Goal: Find specific page/section: Find specific page/section

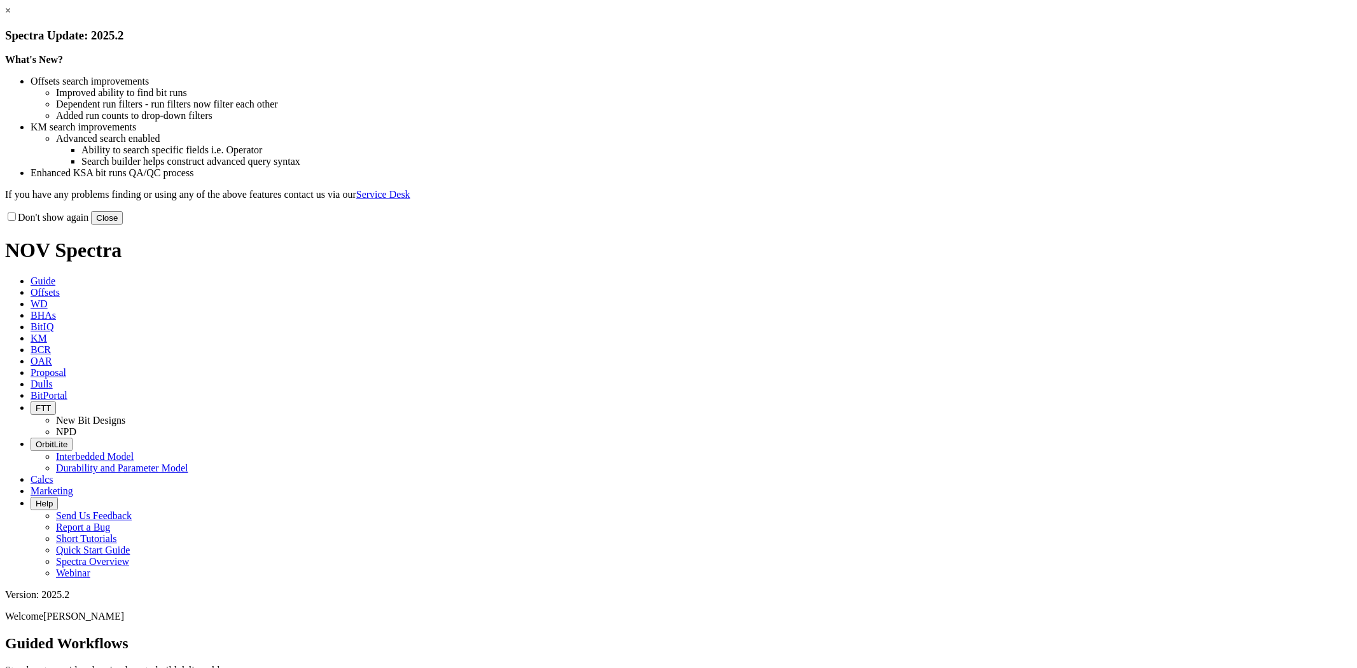
drag, startPoint x: 946, startPoint y: 106, endPoint x: 665, endPoint y: 169, distance: 288.2
click at [934, 43] on div "× Spectra Update: 2025.2" at bounding box center [678, 24] width 1347 height 38
click at [11, 16] on link "×" at bounding box center [8, 10] width 6 height 11
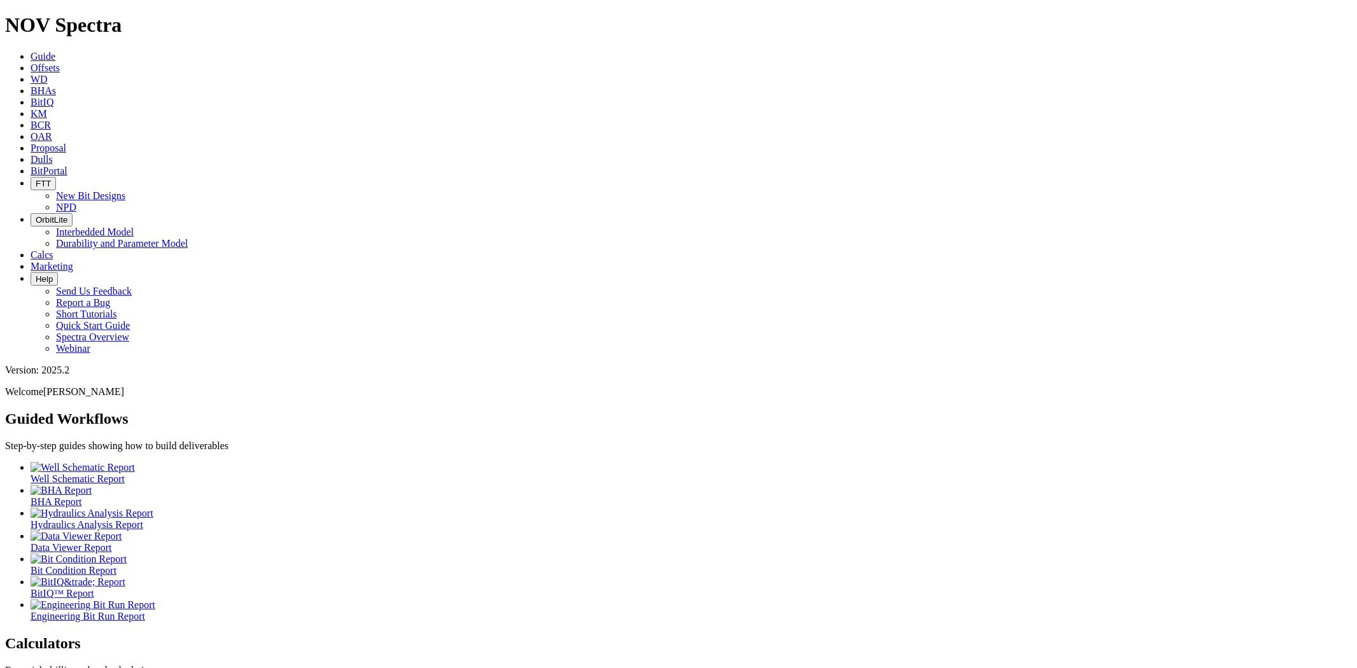
click at [31, 154] on icon at bounding box center [31, 159] width 0 height 11
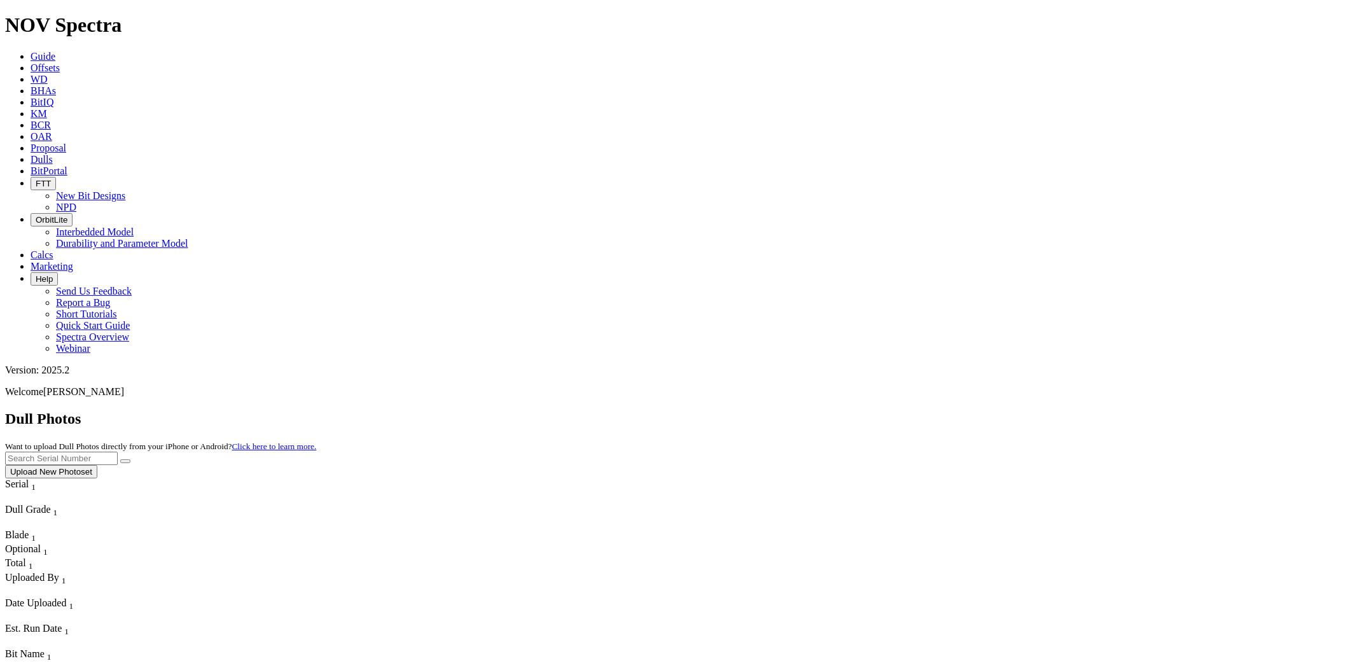
click at [118, 452] on input "text" at bounding box center [61, 458] width 113 height 13
paste input "S317243"
click at [120, 459] on button "submit" at bounding box center [125, 461] width 10 height 4
drag, startPoint x: 1093, startPoint y: 60, endPoint x: 968, endPoint y: 59, distance: 124.7
click at [968, 410] on div "Dull Photos Want to upload Dull Photos directly from your iPhone or Android? Cl…" at bounding box center [678, 444] width 1347 height 68
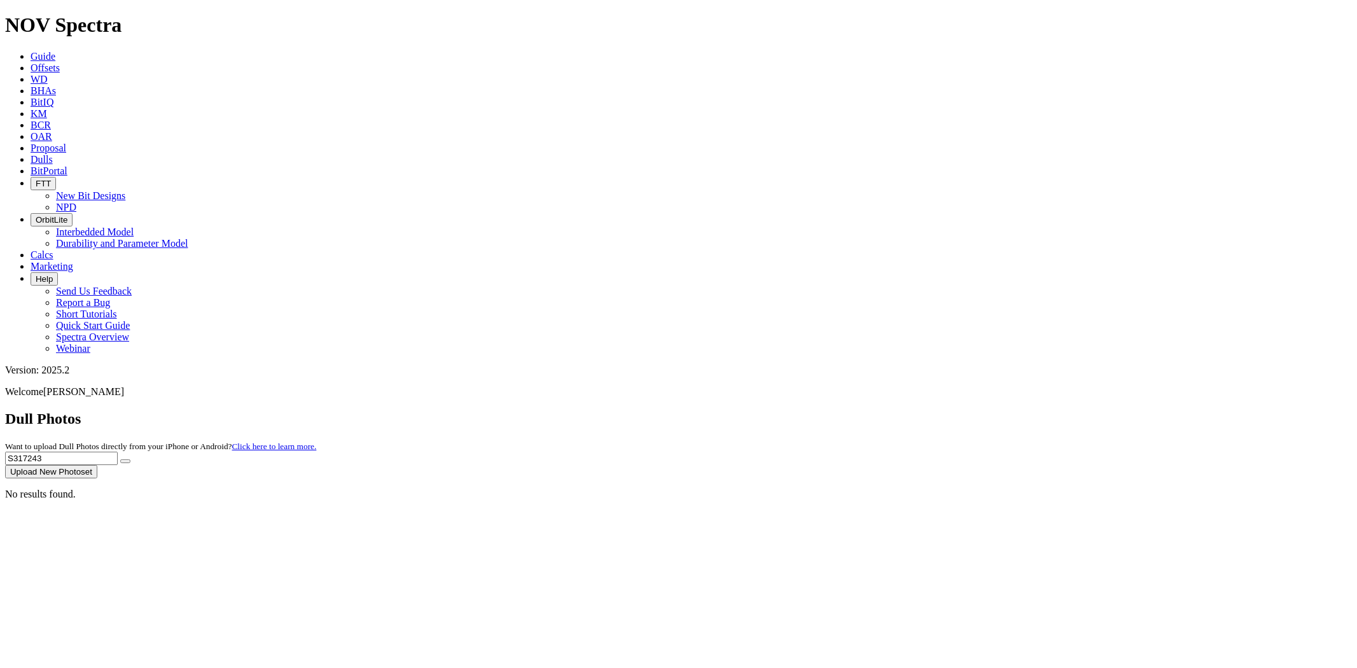
paste input "T303788"
click at [120, 459] on button "submit" at bounding box center [125, 461] width 10 height 4
drag, startPoint x: 1124, startPoint y: 61, endPoint x: 931, endPoint y: 66, distance: 192.8
click at [931, 410] on div "Dull Photos Want to upload Dull Photos directly from your iPhone or Android? Cl…" at bounding box center [678, 444] width 1347 height 68
paste input "S315466"
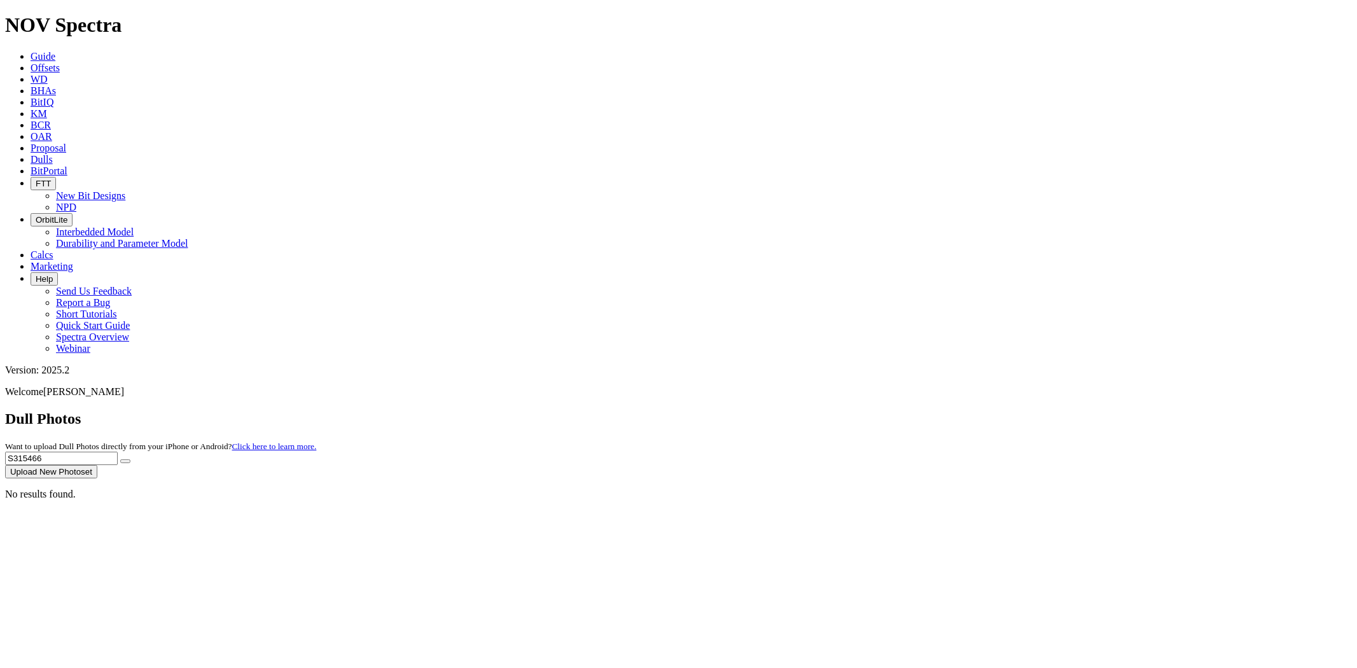
click at [120, 459] on button "submit" at bounding box center [125, 461] width 10 height 4
click at [118, 452] on input "S315466" at bounding box center [61, 458] width 113 height 13
drag, startPoint x: 1098, startPoint y: 49, endPoint x: 1033, endPoint y: 65, distance: 66.2
click at [1033, 410] on div "Dull Photos Want to upload Dull Photos directly from your iPhone or Android? Cl…" at bounding box center [678, 444] width 1347 height 68
paste input "9634"
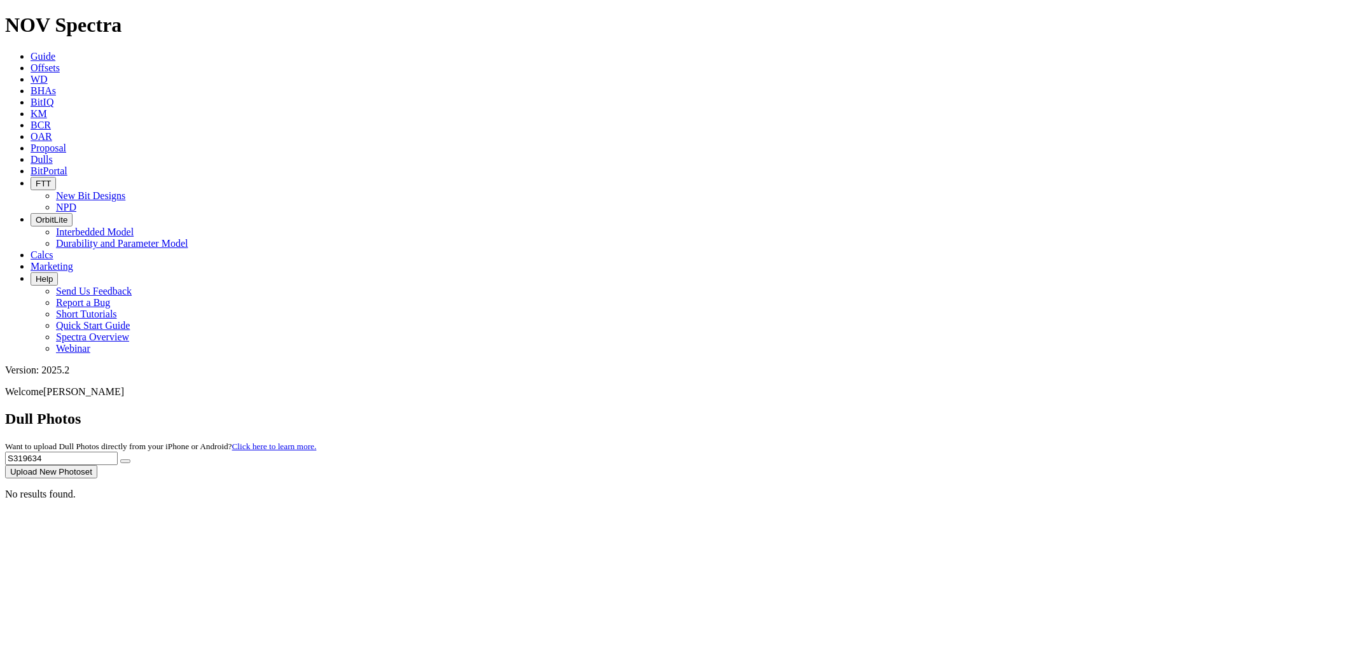
click at [120, 459] on button "submit" at bounding box center [125, 461] width 10 height 4
drag, startPoint x: 1097, startPoint y: 56, endPoint x: 937, endPoint y: 79, distance: 161.3
click at [938, 410] on dull-photos-search "Dull Photos Want to upload Dull Photos directly from your iPhone or Android? Cl…" at bounding box center [678, 455] width 1347 height 90
paste input "21373"
click at [120, 459] on button "submit" at bounding box center [125, 461] width 10 height 4
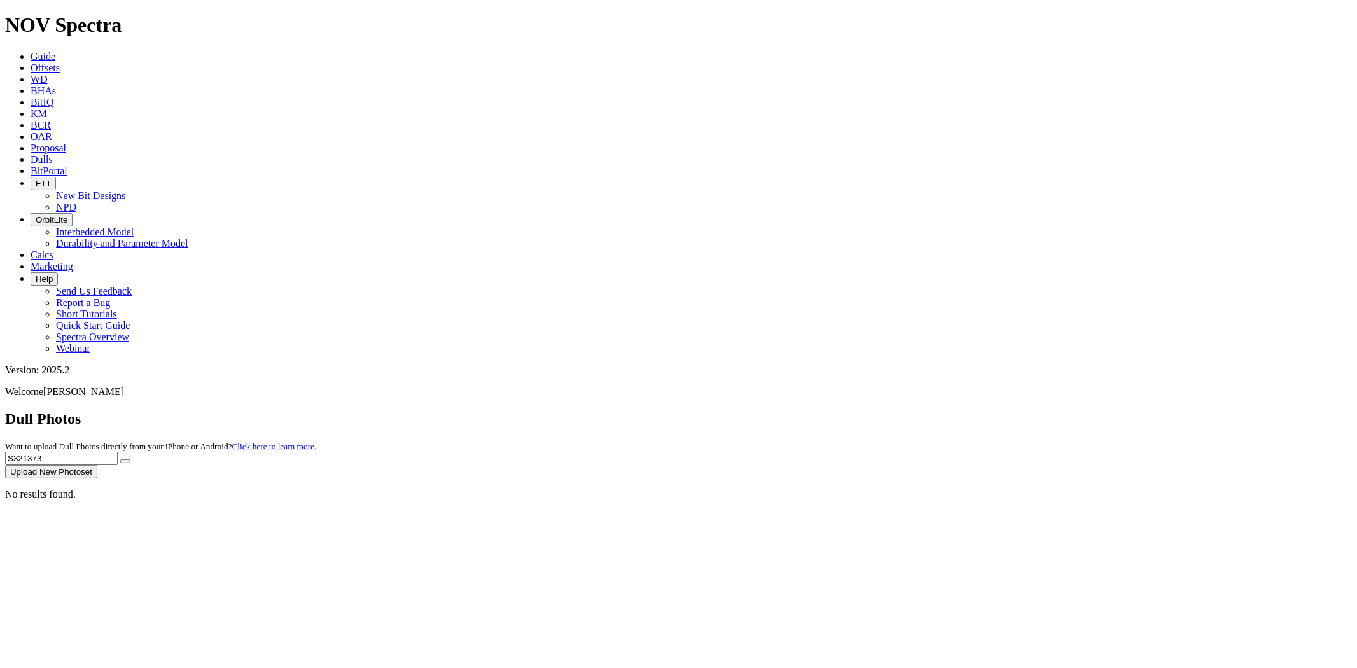
drag, startPoint x: 1098, startPoint y: 52, endPoint x: 784, endPoint y: 106, distance: 318.2
click at [784, 410] on dull-photos-search "Dull Photos Want to upload Dull Photos directly from your iPhone or Android? Cl…" at bounding box center [678, 455] width 1347 height 90
paste input "08411"
type input "S308411"
click at [120, 459] on button "submit" at bounding box center [125, 461] width 10 height 4
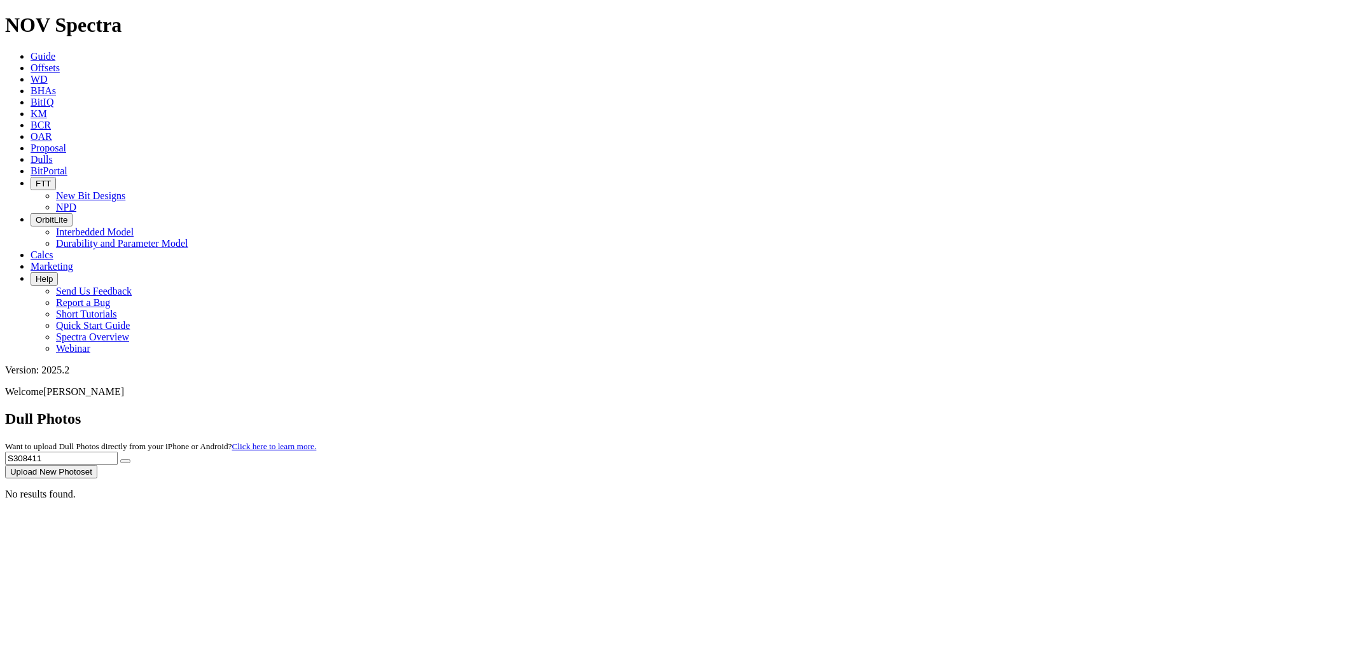
drag, startPoint x: 1096, startPoint y: 55, endPoint x: 911, endPoint y: 70, distance: 186.4
click at [911, 410] on div "Dull Photos Want to upload Dull Photos directly from your iPhone or Android? Cl…" at bounding box center [678, 444] width 1347 height 68
click at [120, 459] on button "submit" at bounding box center [125, 461] width 10 height 4
